Goal: Task Accomplishment & Management: Complete application form

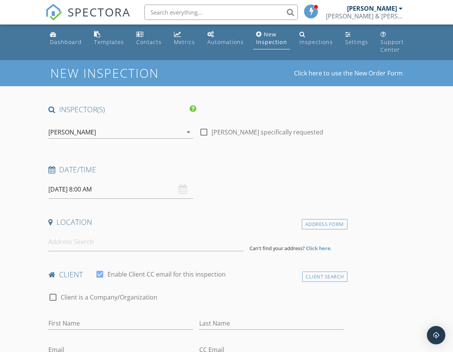
click at [109, 13] on span "SPECTORA" at bounding box center [99, 12] width 63 height 16
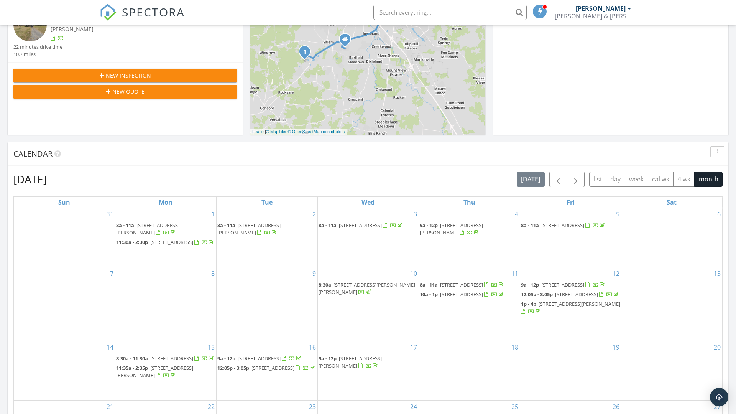
scroll to position [193, 0]
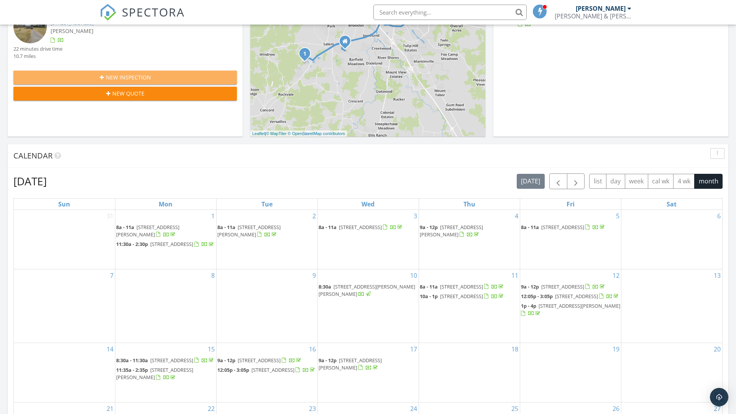
click at [162, 81] on div "New Inspection" at bounding box center [125, 77] width 211 height 8
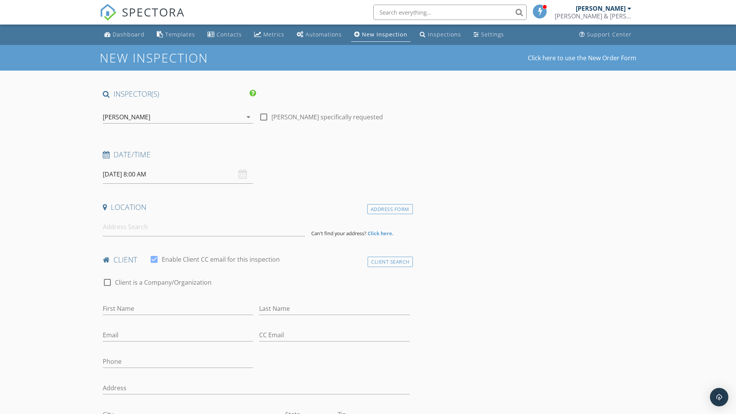
click at [140, 175] on input "[DATE] 8:00 AM" at bounding box center [178, 174] width 150 height 19
select select "9"
type input "10/02/2025 8:00 AM"
click at [141, 179] on input "10/02/2025 8:00 AM" at bounding box center [178, 174] width 150 height 19
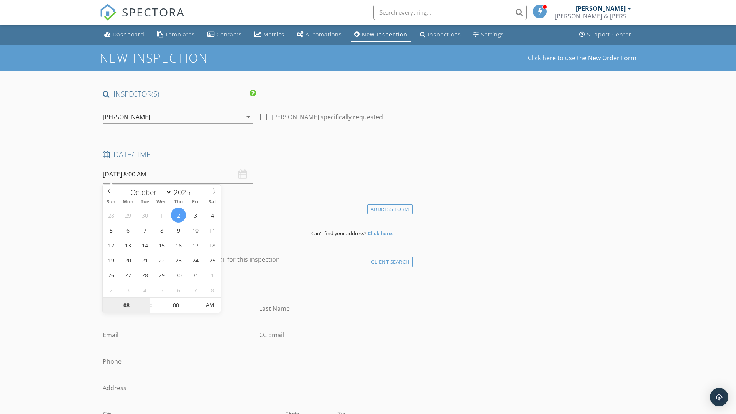
click at [128, 309] on input "08" at bounding box center [126, 305] width 47 height 15
type input "11"
type input "10/02/2025 11:00 AM"
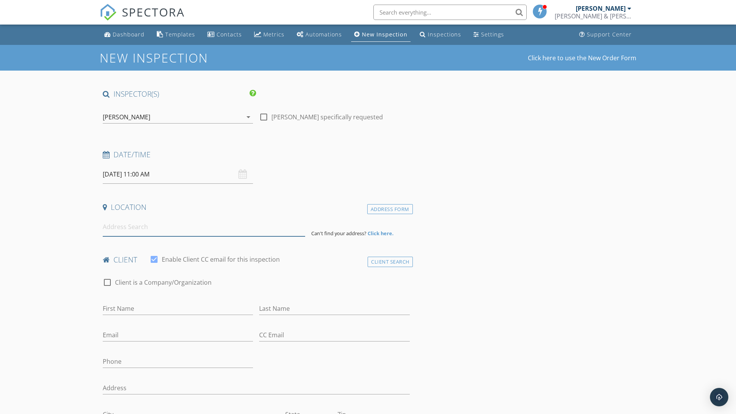
click at [128, 230] on input at bounding box center [204, 226] width 203 height 19
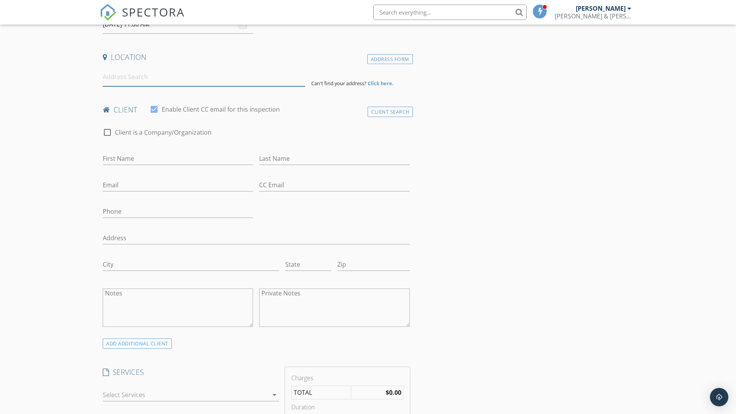
scroll to position [148, 0]
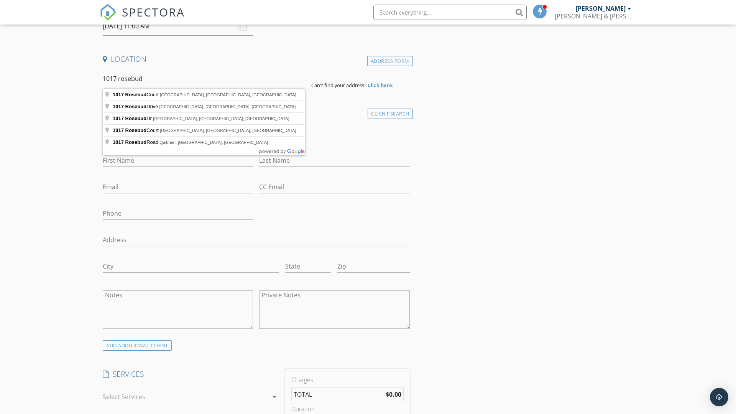
type input "1017 Rosebud Court, Murfreesboro, TN, USA"
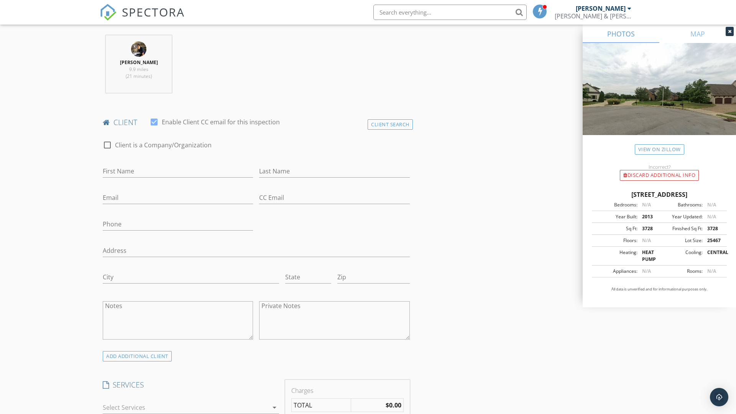
scroll to position [295, 0]
click at [132, 174] on input "First Name" at bounding box center [178, 170] width 150 height 13
type input "Jason"
click at [285, 174] on input "Last Name" at bounding box center [334, 170] width 150 height 13
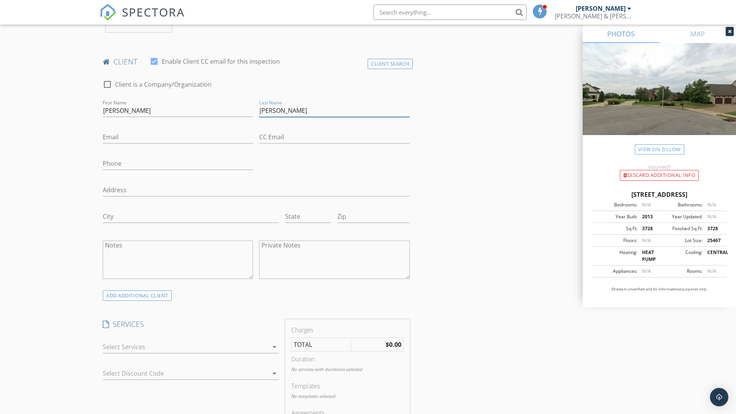
scroll to position [358, 0]
type input "Stafford"
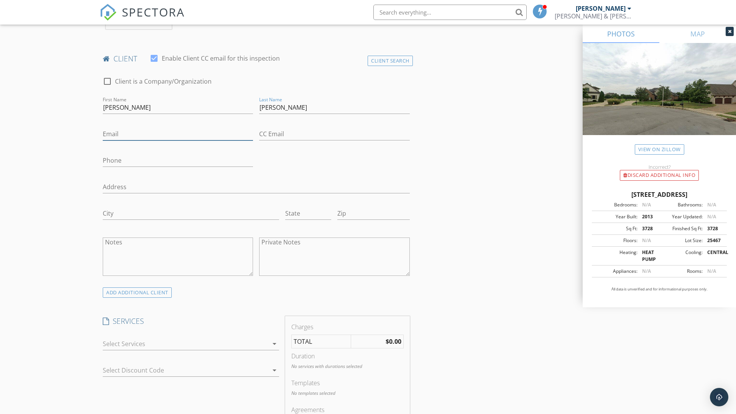
click at [123, 136] on input "Email" at bounding box center [178, 134] width 150 height 13
type input "staffordj80@gmail.com"
click at [170, 160] on input "Phone" at bounding box center [178, 160] width 150 height 13
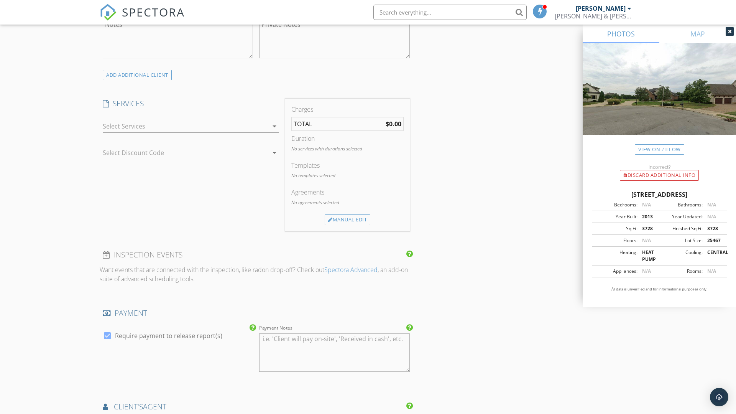
scroll to position [577, 0]
type input "615-556-8770"
click at [229, 128] on div at bounding box center [186, 125] width 166 height 12
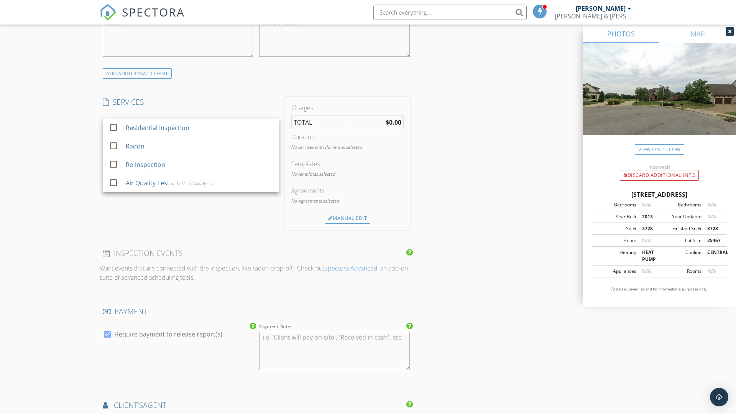
click at [164, 133] on div "Residential Inspection" at bounding box center [199, 127] width 147 height 15
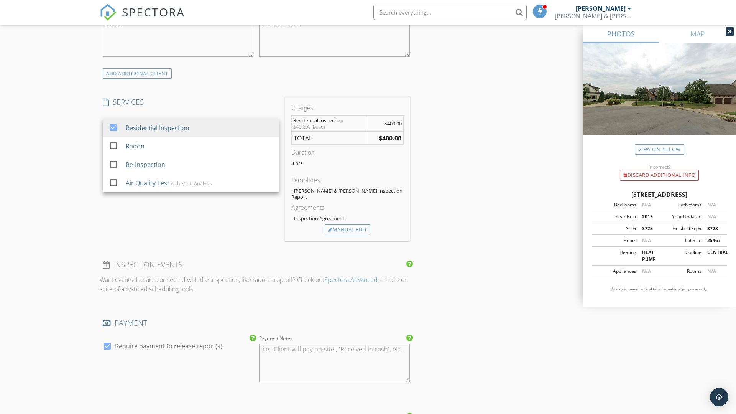
click at [482, 185] on div "INSPECTOR(S) check_box Tyler Smith PRIMARY Tyler Smith arrow_drop_down check_bo…" at bounding box center [368, 169] width 537 height 1315
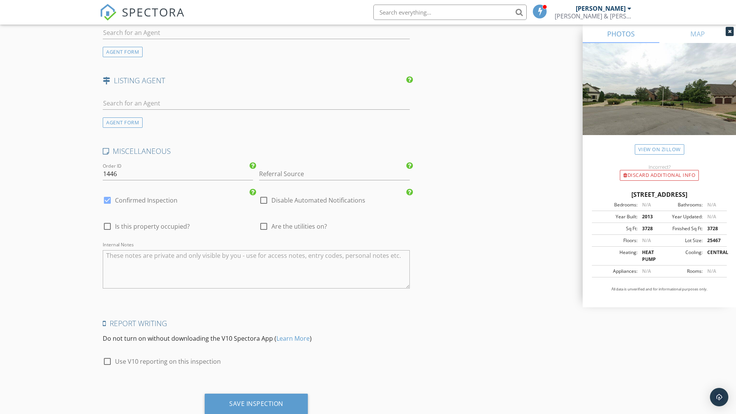
scroll to position [1002, 0]
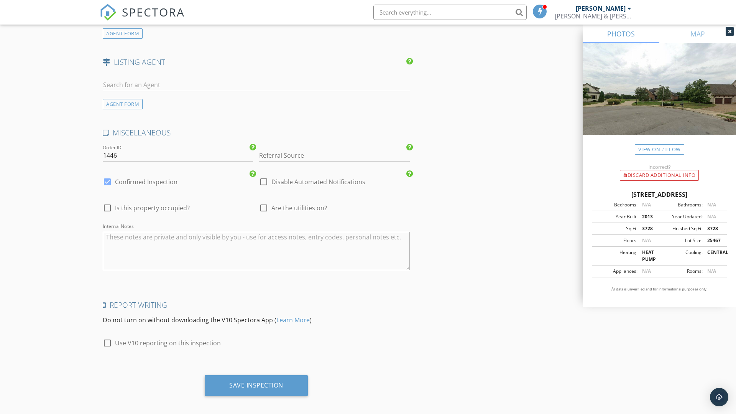
click at [262, 384] on div "Save Inspection" at bounding box center [256, 385] width 103 height 21
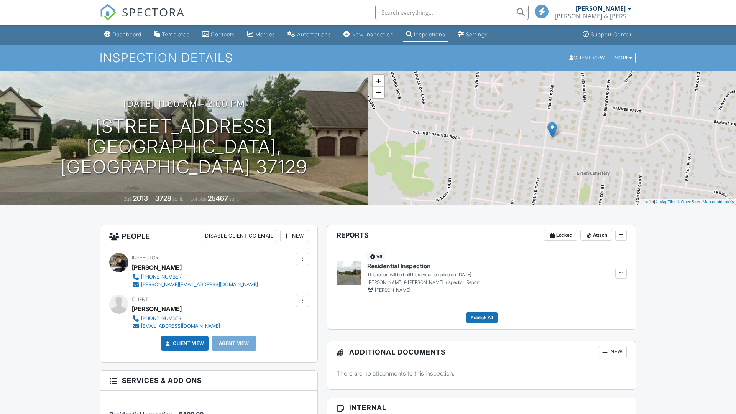
click at [164, 16] on span "SPECTORA" at bounding box center [153, 12] width 63 height 16
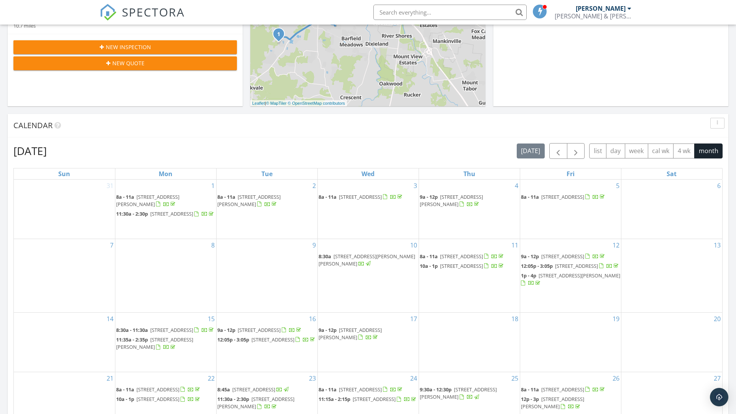
scroll to position [212, 0]
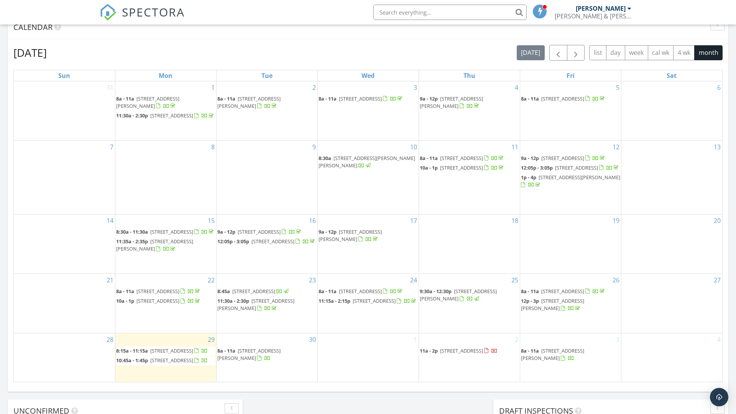
scroll to position [323, 0]
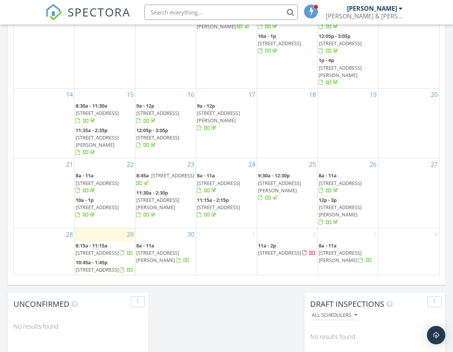
scroll to position [442, 0]
